Goal: Transaction & Acquisition: Purchase product/service

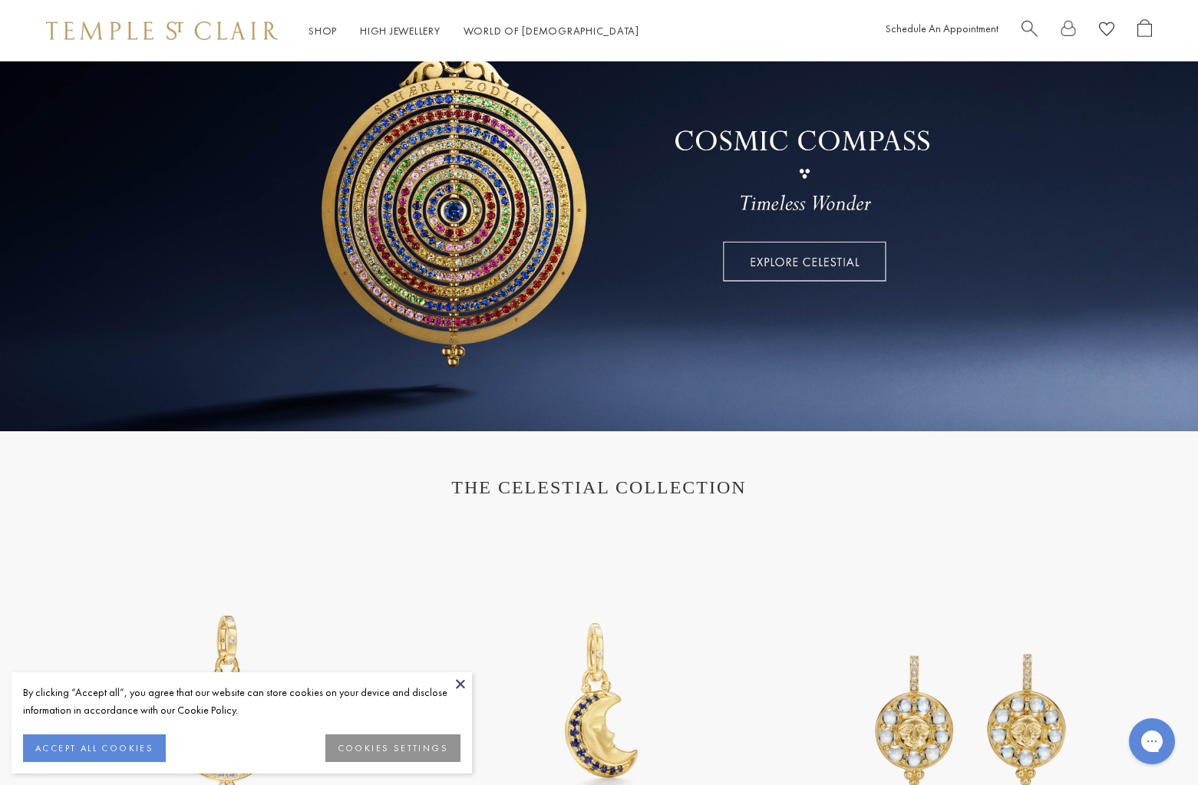
scroll to position [190, 0]
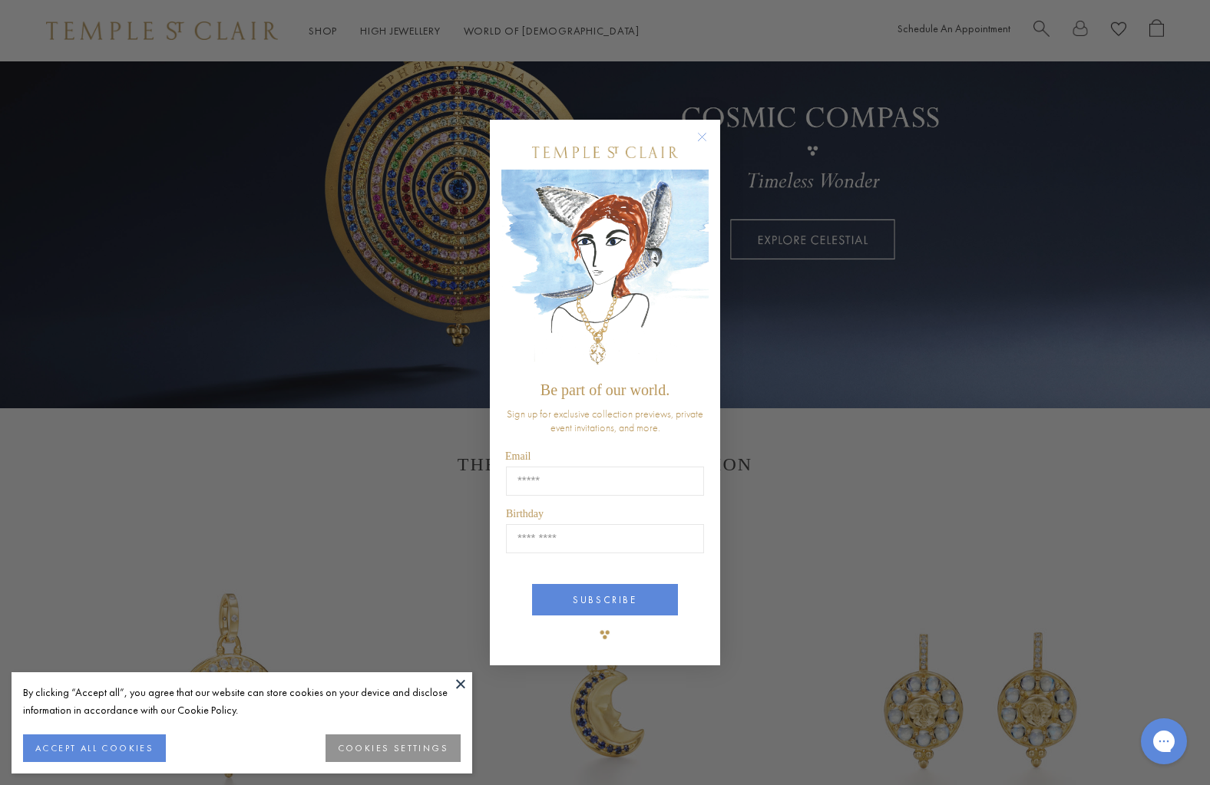
click at [699, 136] on circle "Close dialog" at bounding box center [702, 136] width 18 height 18
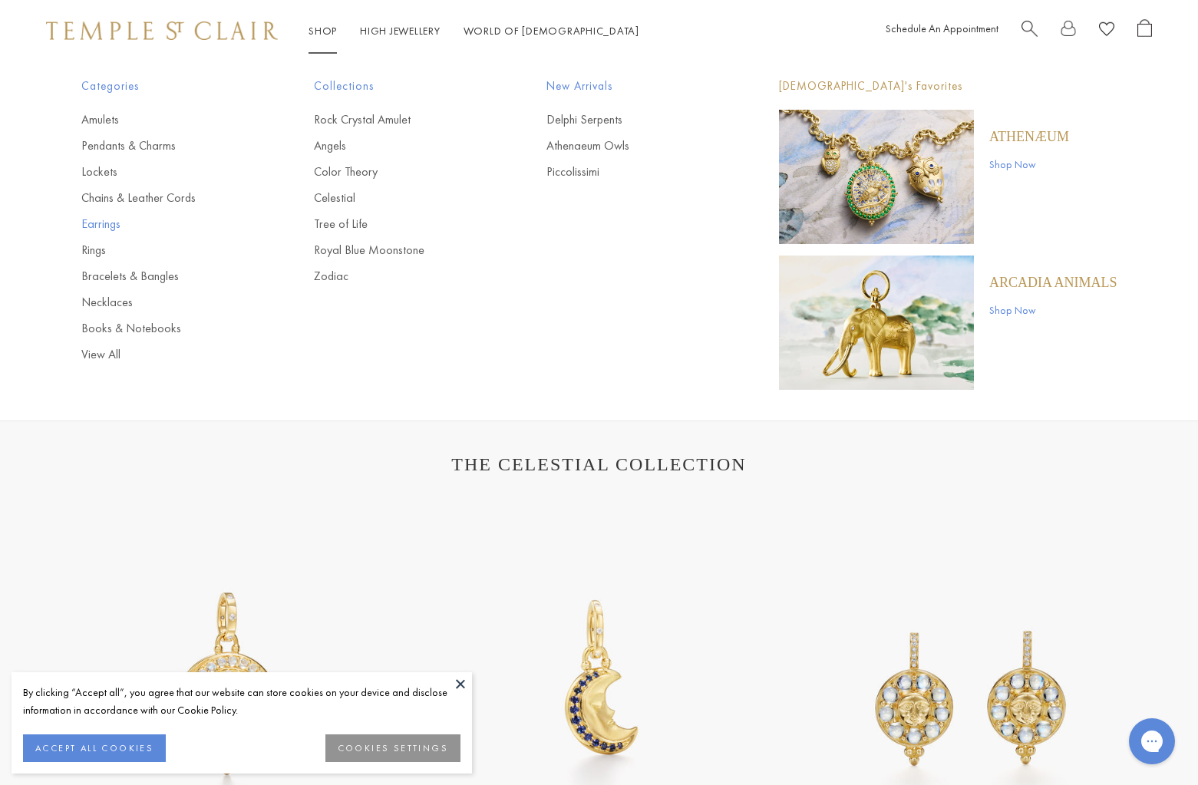
click at [114, 223] on link "Earrings" at bounding box center [166, 224] width 171 height 17
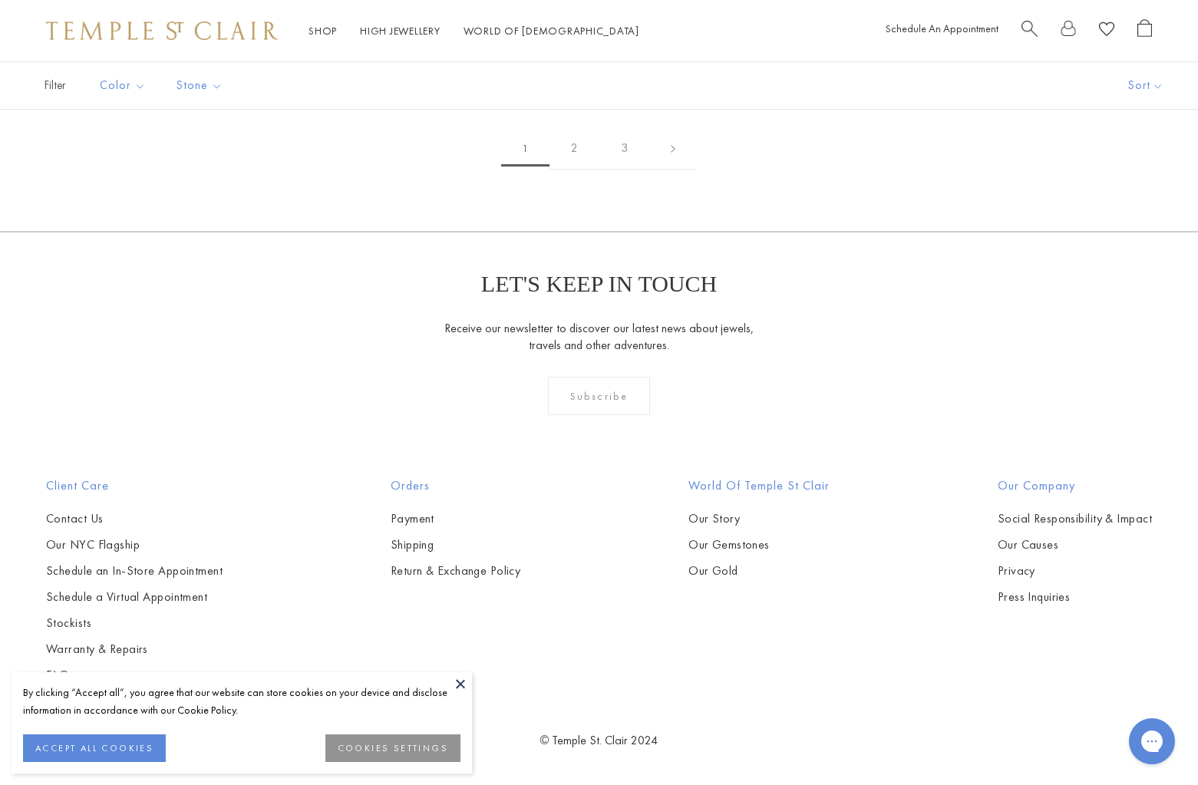
scroll to position [5507, 0]
click at [0, 0] on img at bounding box center [0, 0] width 0 height 0
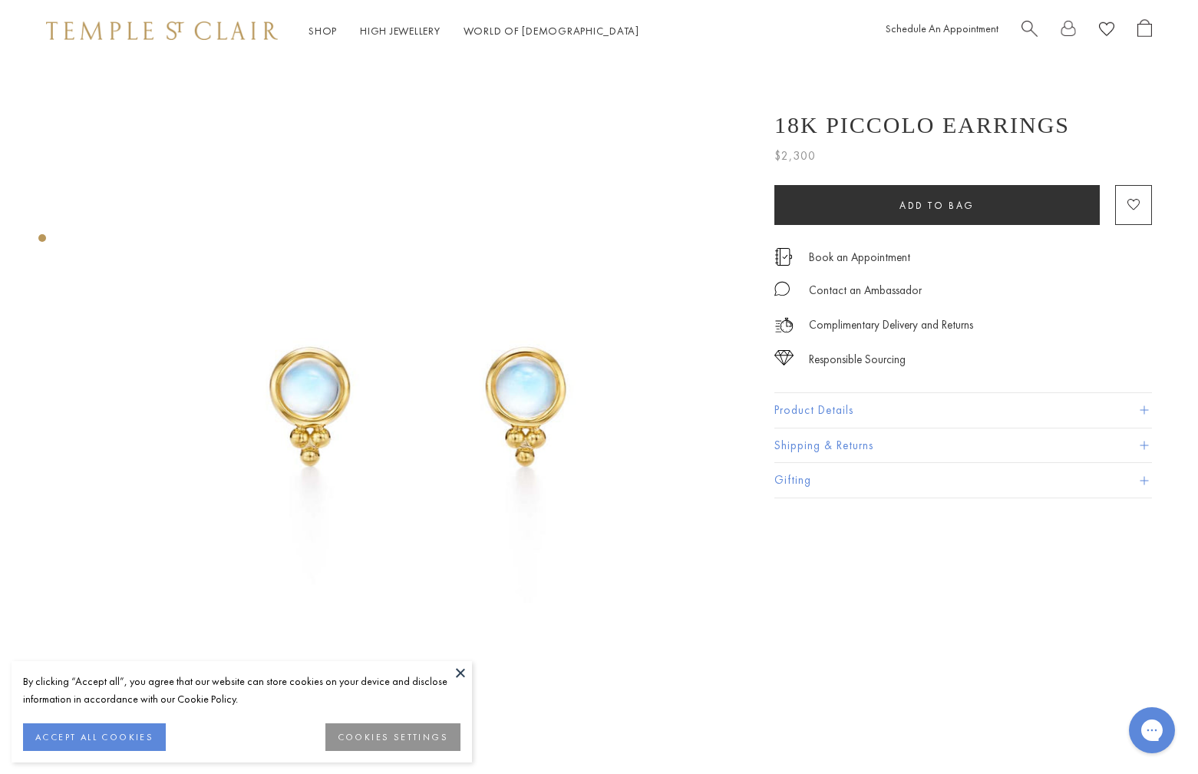
click at [1025, 20] on span "Search" at bounding box center [1030, 27] width 16 height 16
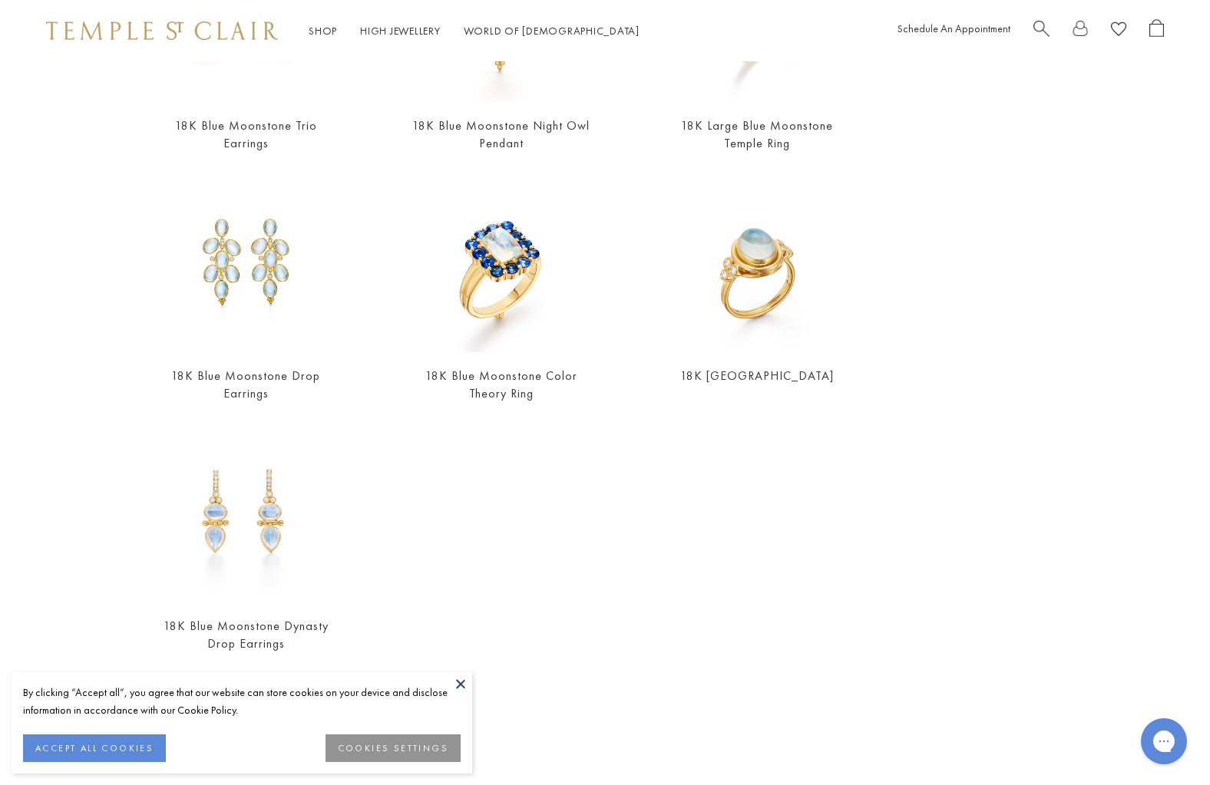
scroll to position [535, 0]
type input "*********"
click at [763, 260] on img at bounding box center [756, 263] width 179 height 179
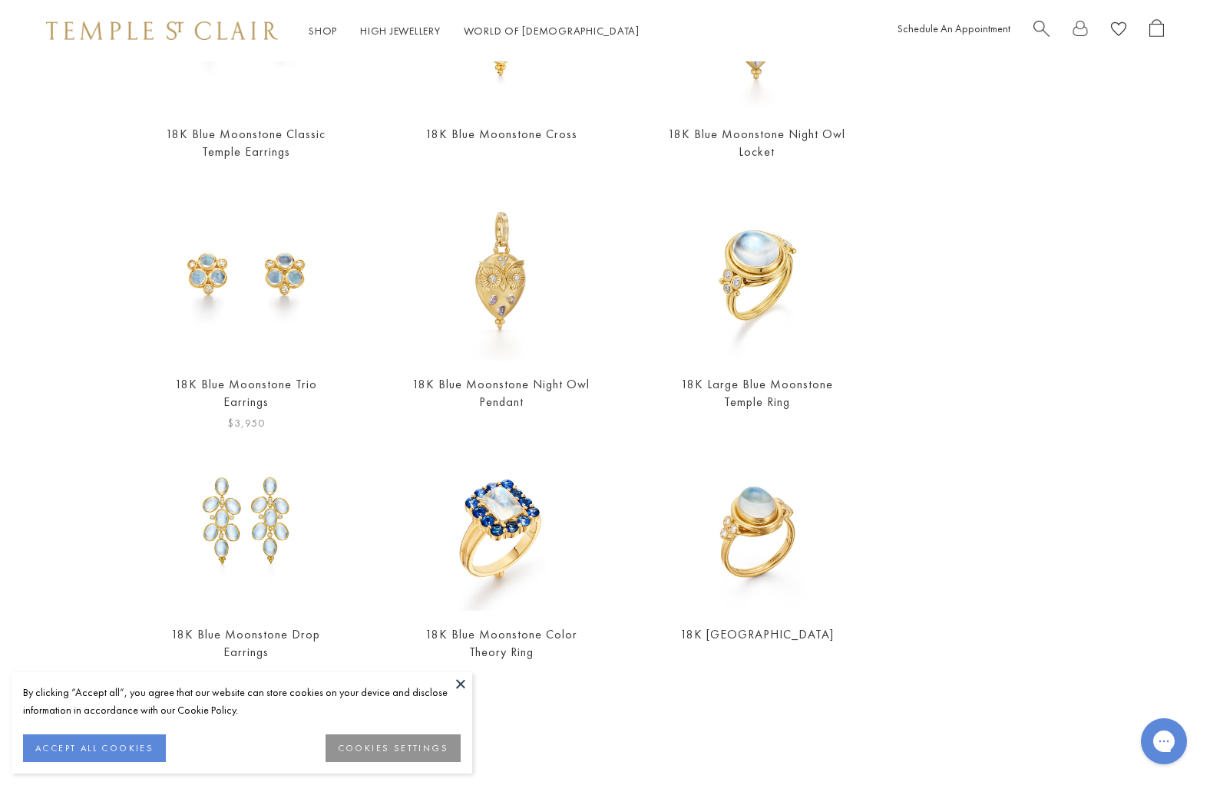
scroll to position [254, 0]
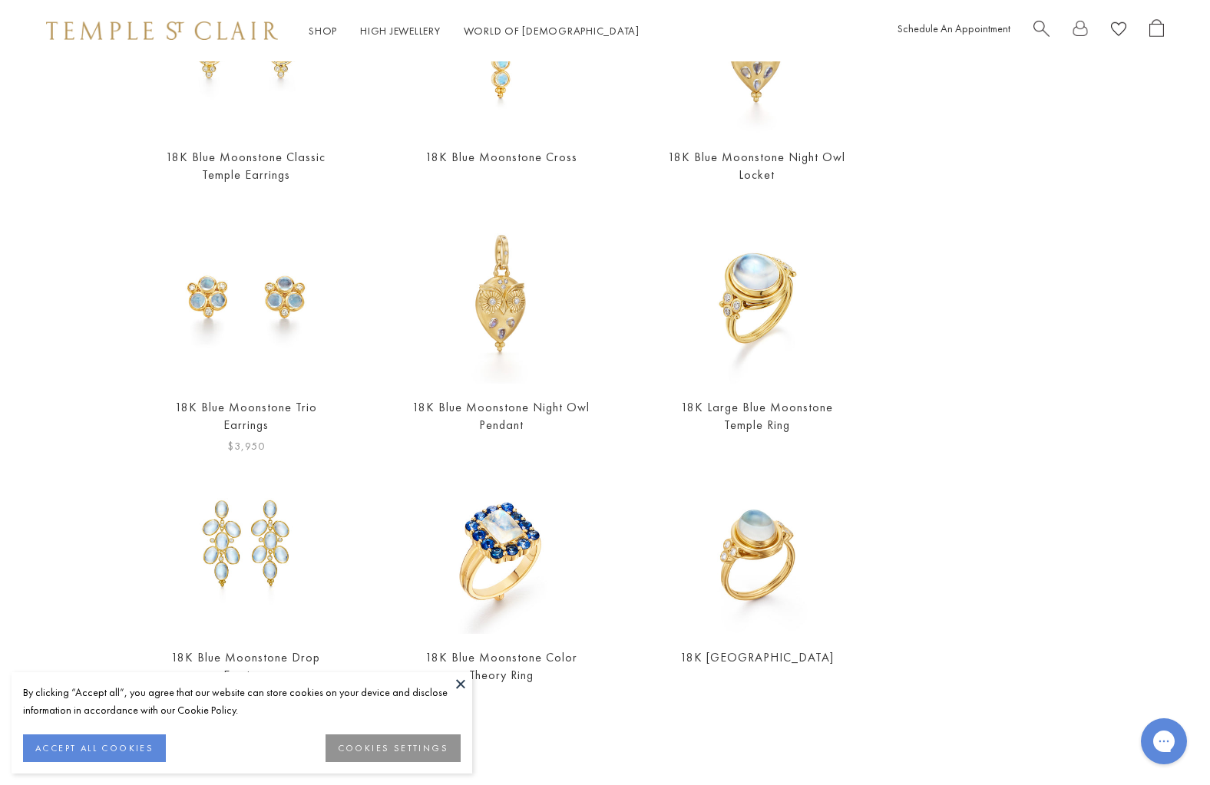
click at [235, 275] on img at bounding box center [246, 294] width 179 height 179
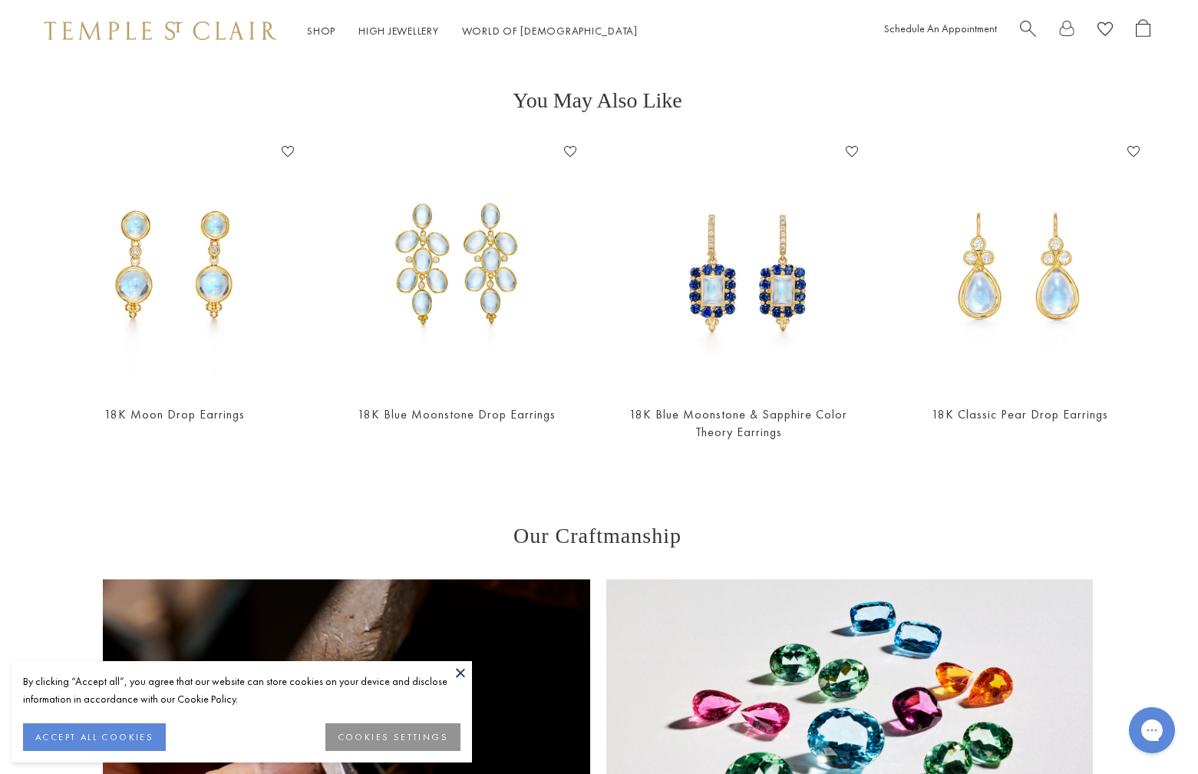
scroll to position [1280, 2]
